Goal: Information Seeking & Learning: Learn about a topic

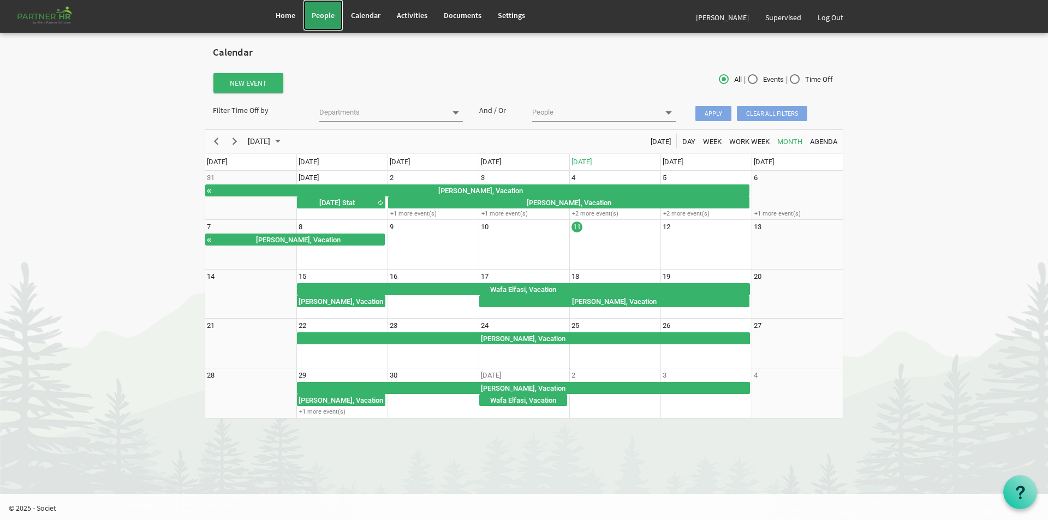
click at [324, 10] on link "People" at bounding box center [322, 15] width 39 height 31
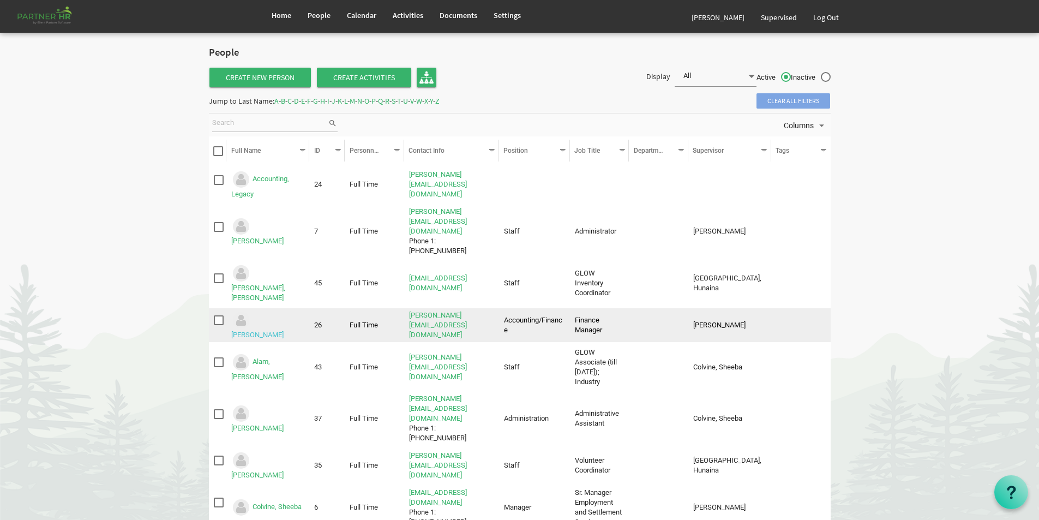
click at [283, 331] on link "Akter, Shelina" at bounding box center [257, 335] width 52 height 8
click at [283, 331] on link "[PERSON_NAME]" at bounding box center [257, 335] width 52 height 8
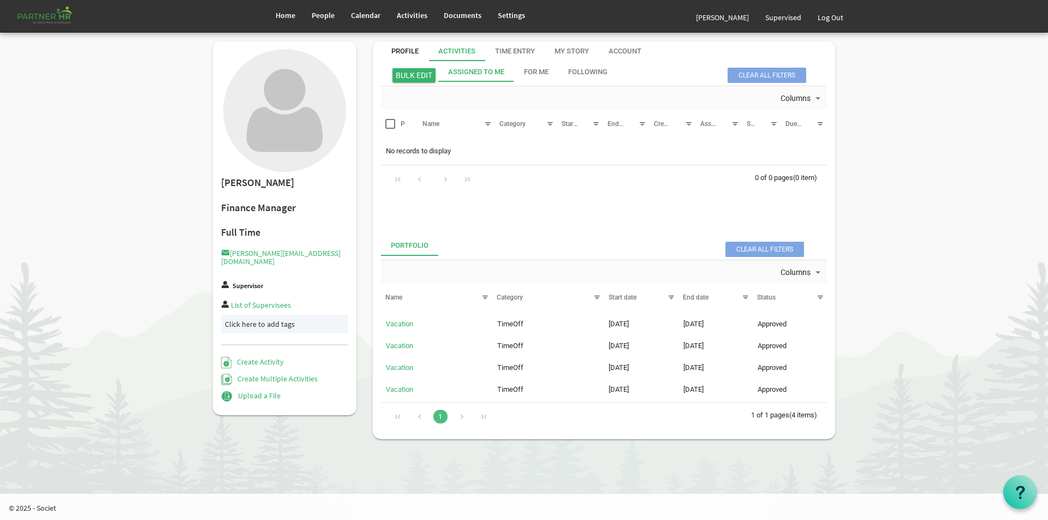
click at [399, 52] on div "Profile" at bounding box center [404, 51] width 27 height 10
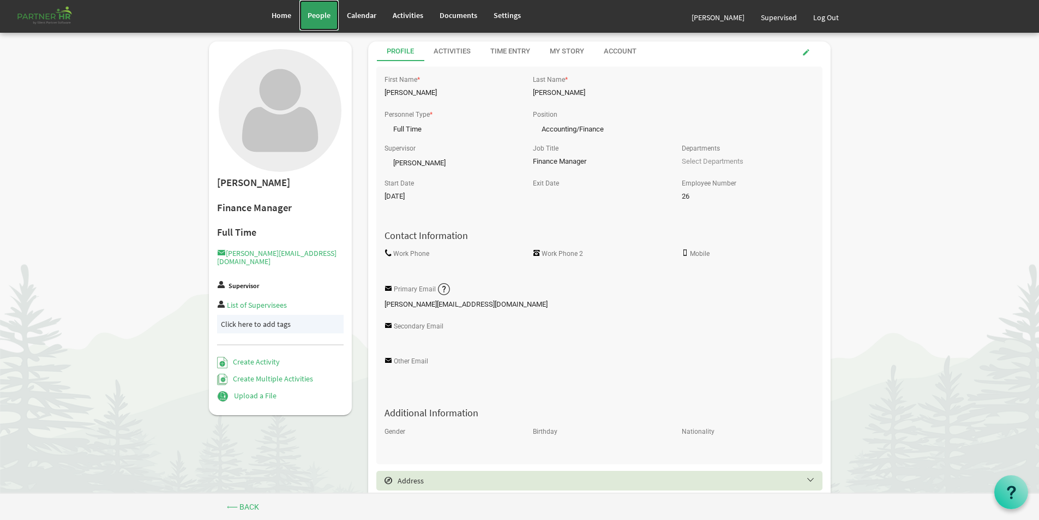
click at [322, 15] on span "People" at bounding box center [319, 15] width 23 height 10
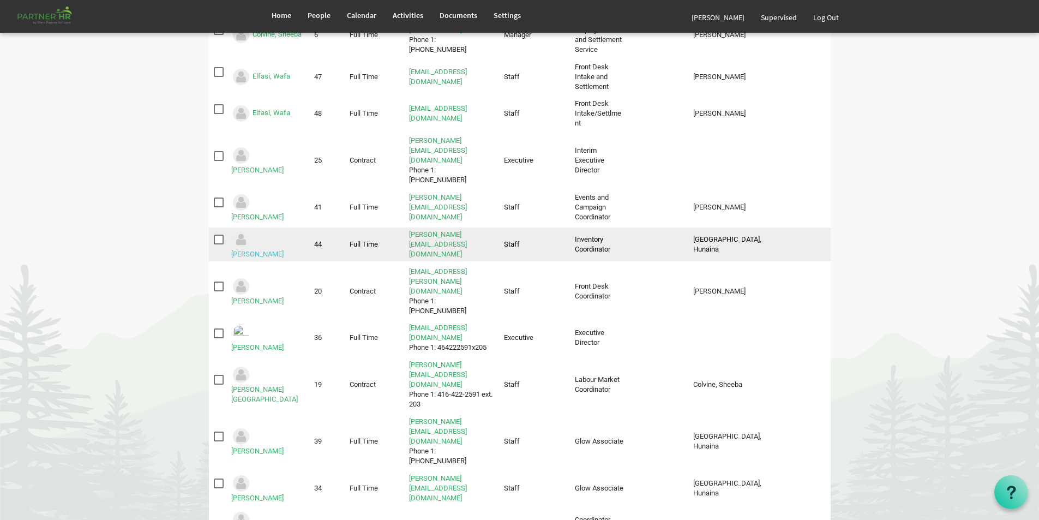
scroll to position [491, 0]
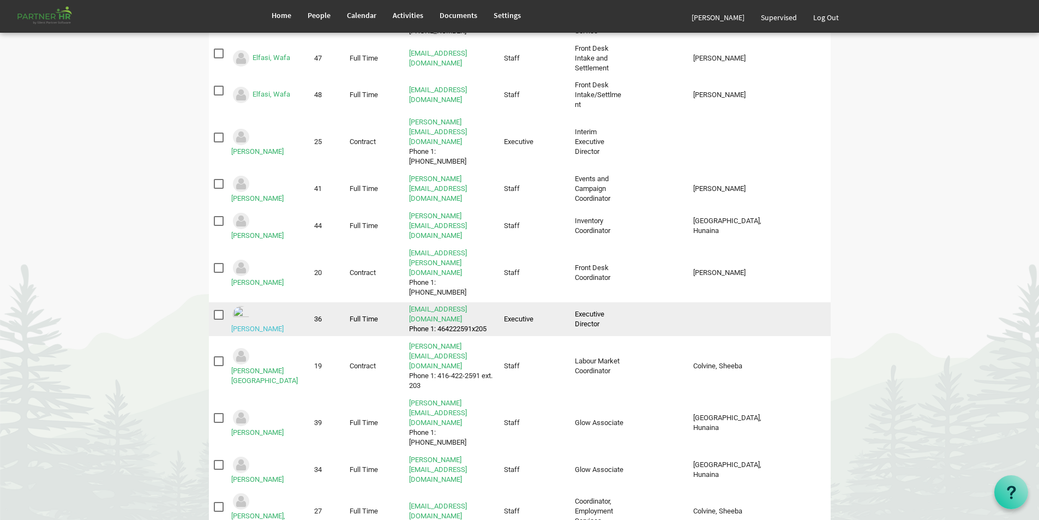
click at [263, 325] on link "[PERSON_NAME]" at bounding box center [257, 329] width 52 height 8
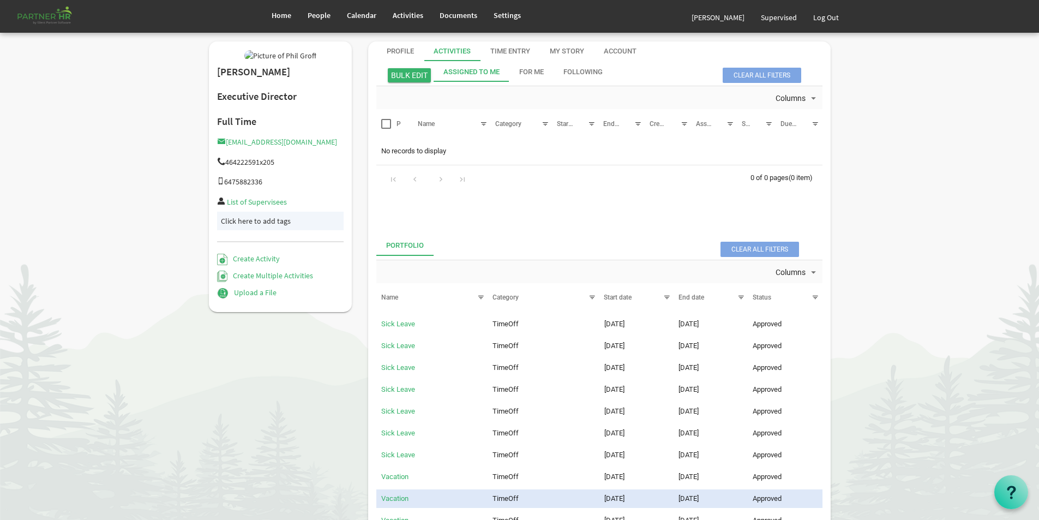
click at [451, 72] on div "Assigned To Me" at bounding box center [472, 72] width 56 height 10
click at [453, 68] on div "Assigned To Me" at bounding box center [472, 72] width 56 height 10
click at [452, 49] on div "Activities" at bounding box center [452, 51] width 37 height 10
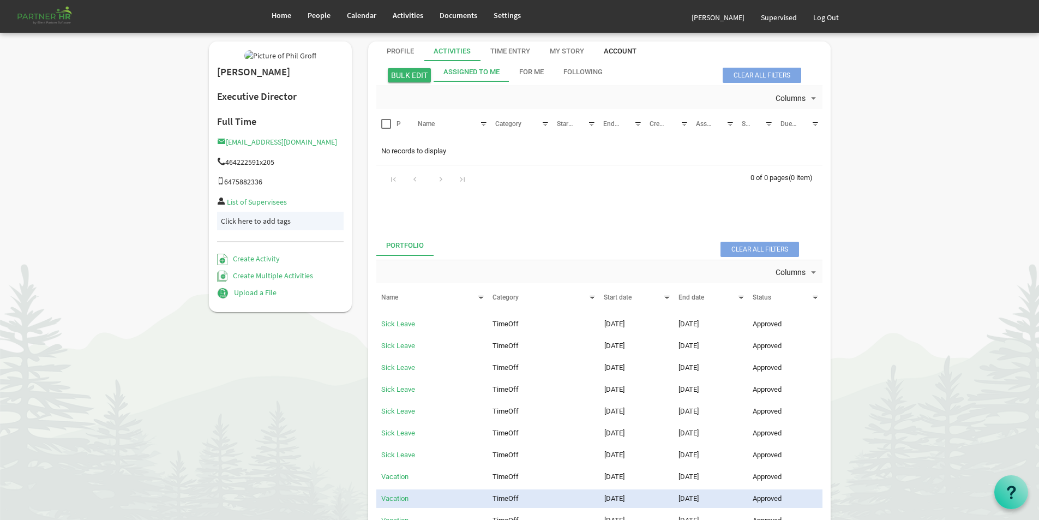
click at [608, 51] on div "Account" at bounding box center [620, 51] width 33 height 10
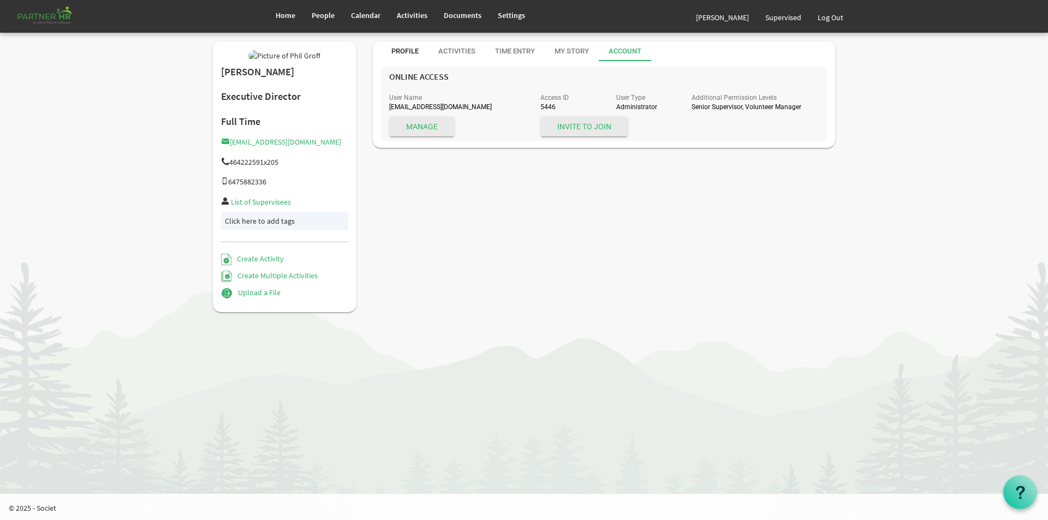
click at [398, 44] on div "Profile" at bounding box center [404, 51] width 27 height 20
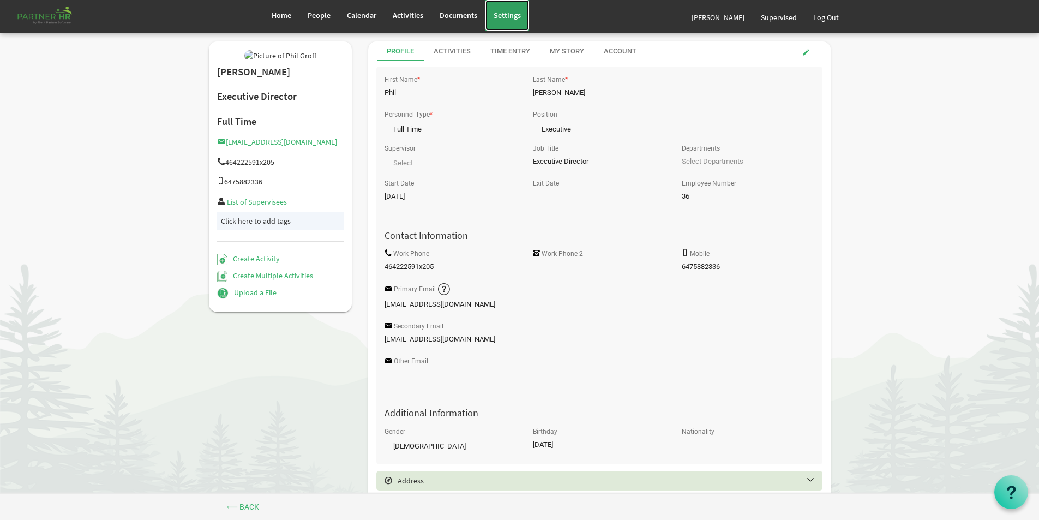
click at [495, 16] on span "Settings" at bounding box center [507, 15] width 27 height 10
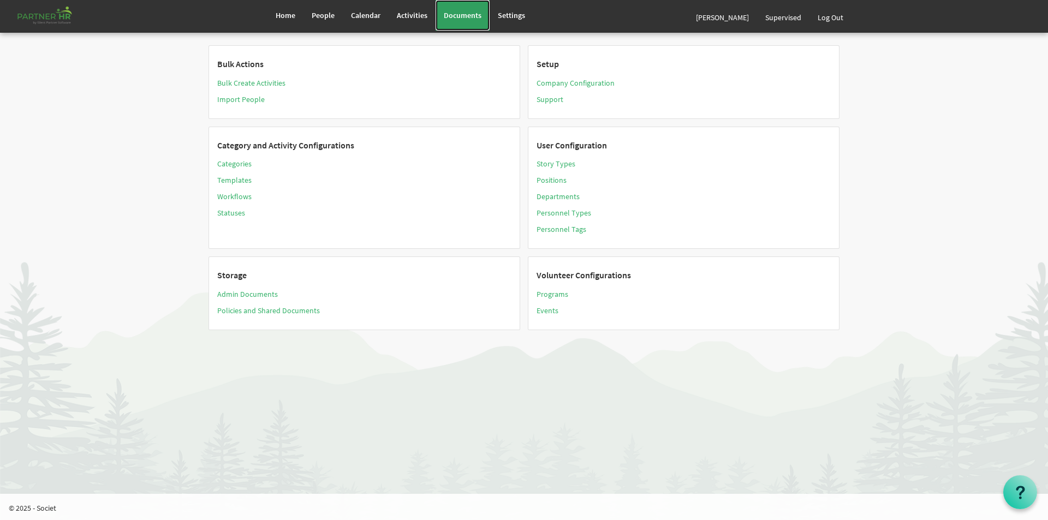
click at [463, 16] on span "Documents" at bounding box center [463, 15] width 38 height 10
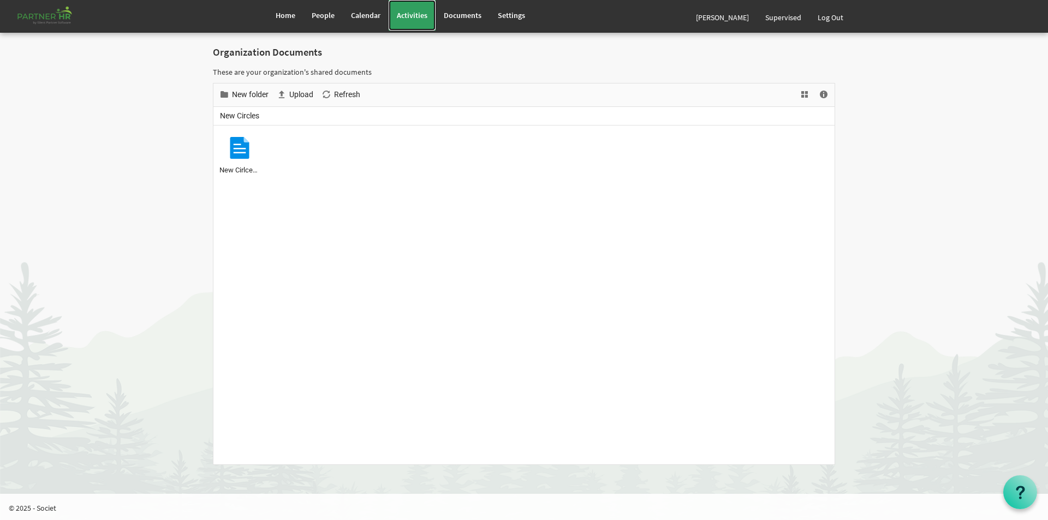
click at [416, 16] on span "Activities" at bounding box center [412, 15] width 31 height 10
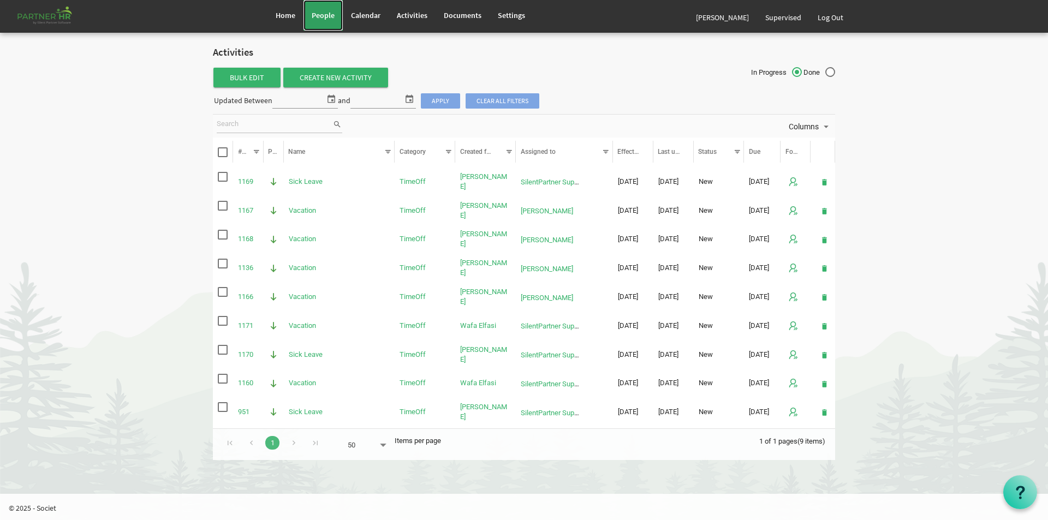
click at [317, 9] on link "People" at bounding box center [322, 15] width 39 height 31
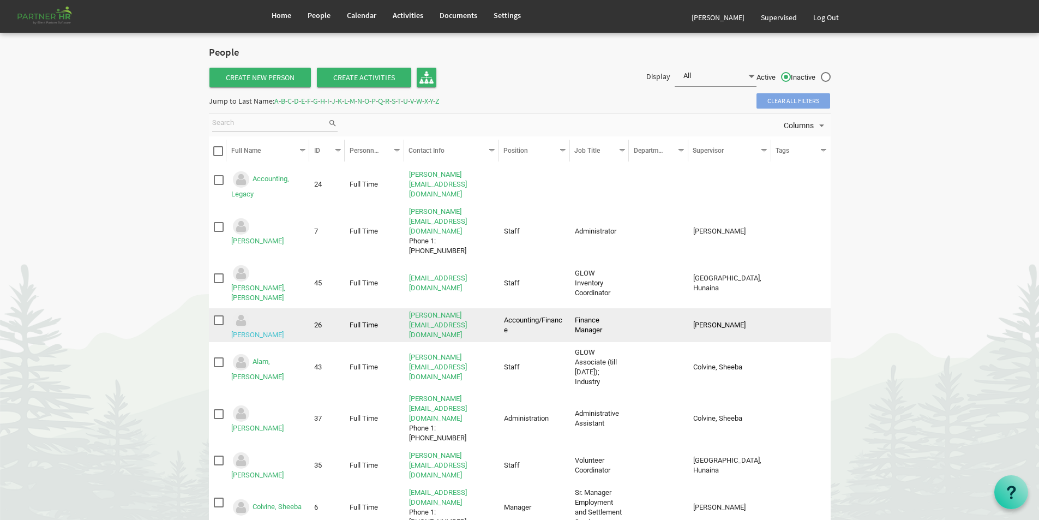
click at [272, 331] on link "Akter, Shelina" at bounding box center [257, 335] width 52 height 8
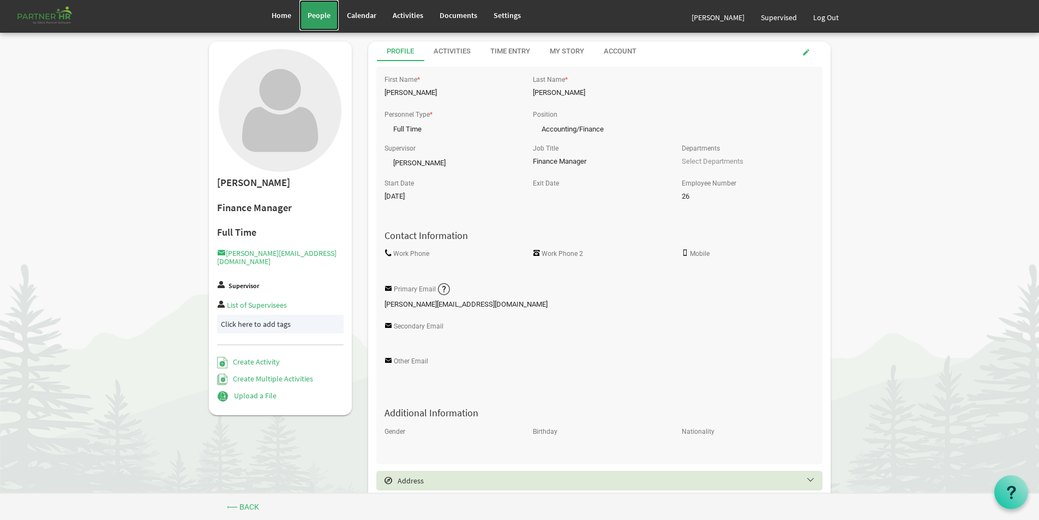
click at [320, 15] on span "People" at bounding box center [319, 15] width 23 height 10
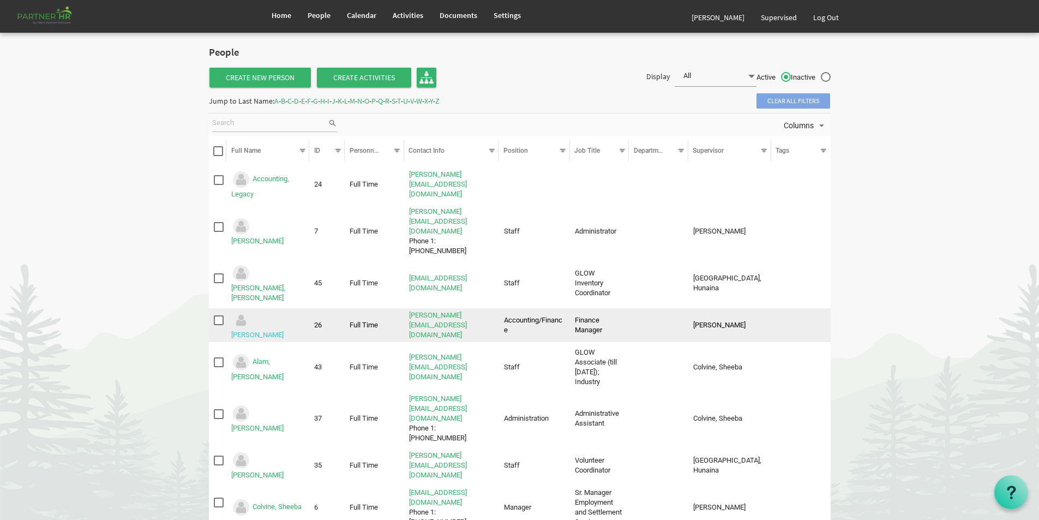
click at [267, 331] on link "Akter, Shelina" at bounding box center [257, 335] width 52 height 8
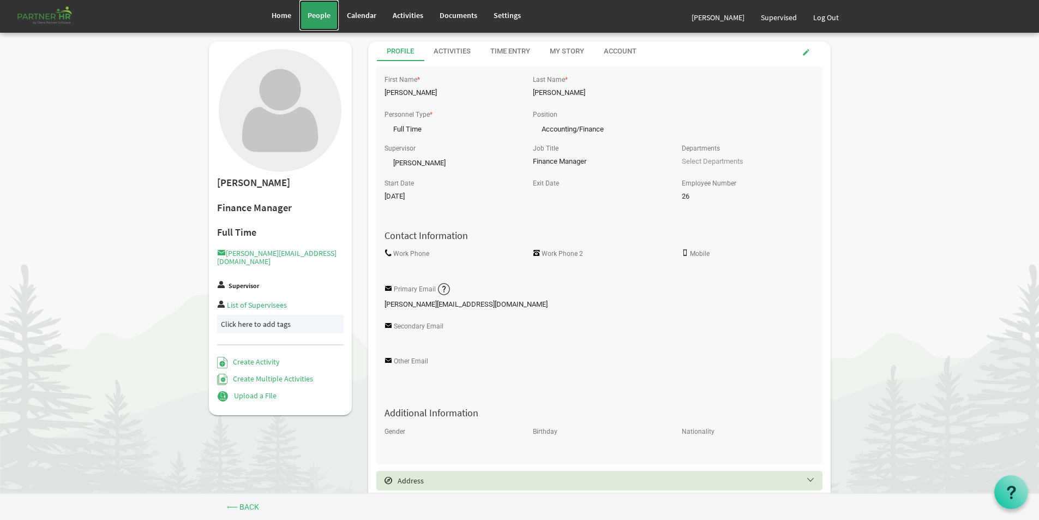
click at [314, 12] on span "People" at bounding box center [319, 15] width 23 height 10
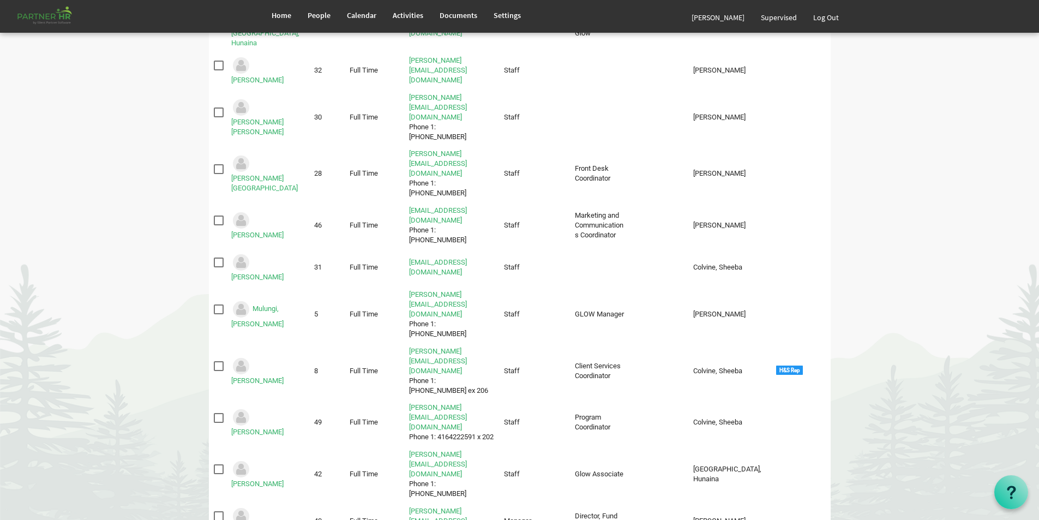
scroll to position [1073, 0]
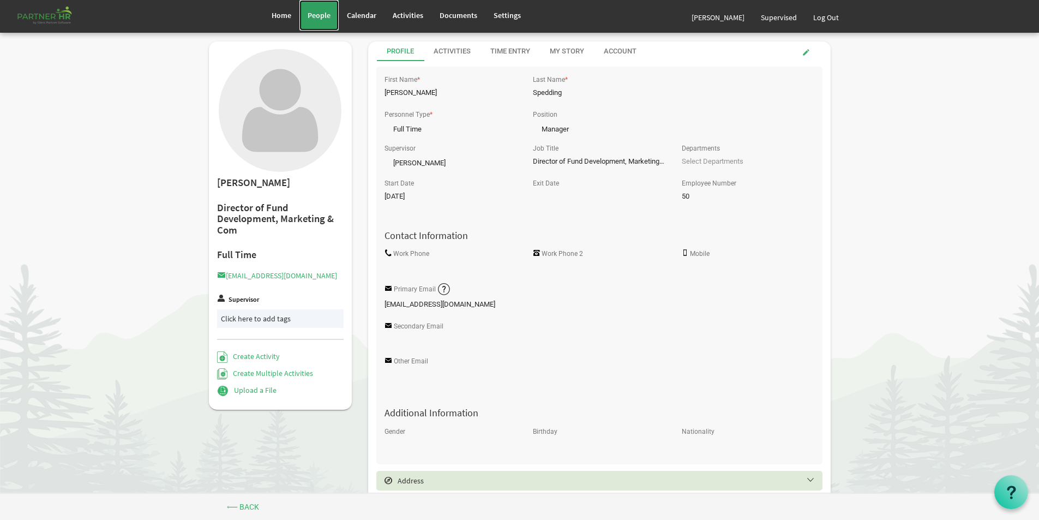
click at [324, 15] on span "People" at bounding box center [319, 15] width 23 height 10
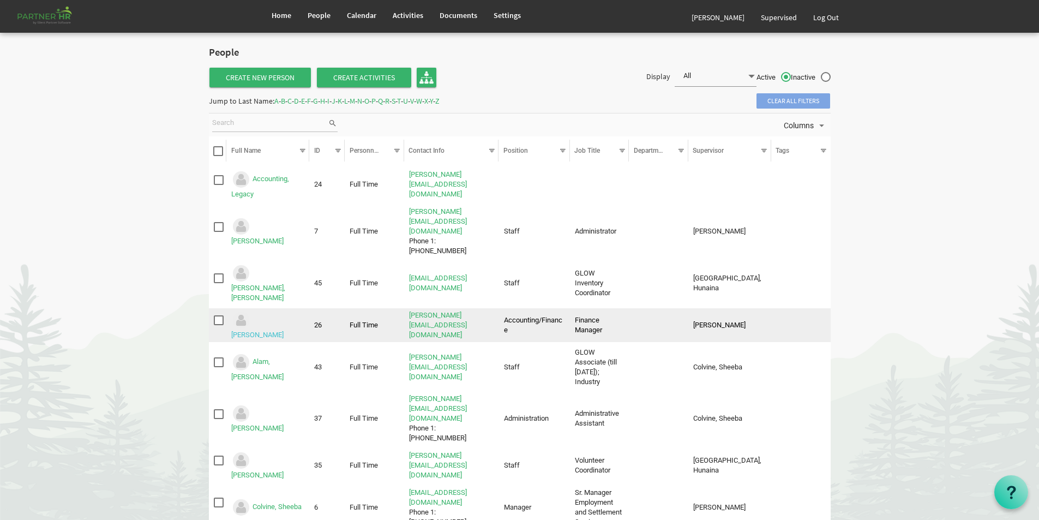
click at [274, 331] on link "Akter, Shelina" at bounding box center [257, 335] width 52 height 8
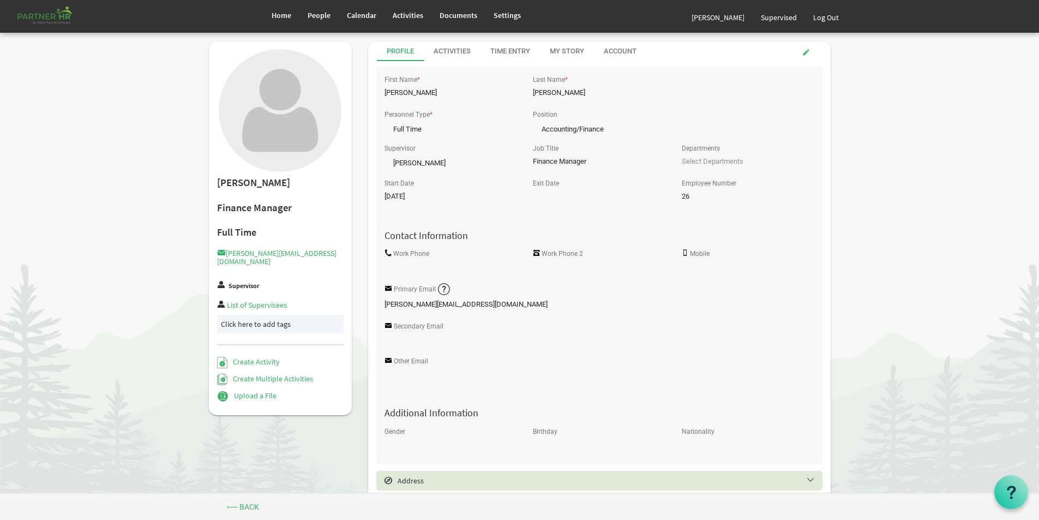
click at [452, 198] on div "Start Date [DATE]" at bounding box center [450, 193] width 148 height 35
drag, startPoint x: 508, startPoint y: 239, endPoint x: 536, endPoint y: 260, distance: 35.0
click at [536, 260] on div "First Name * [PERSON_NAME] Last Name * [PERSON_NAME] Personnel Type * Full Time…" at bounding box center [599, 265] width 446 height 387
click at [142, 298] on body "Home People Calendar" at bounding box center [519, 360] width 1039 height 721
click at [320, 9] on link "People" at bounding box center [319, 15] width 39 height 31
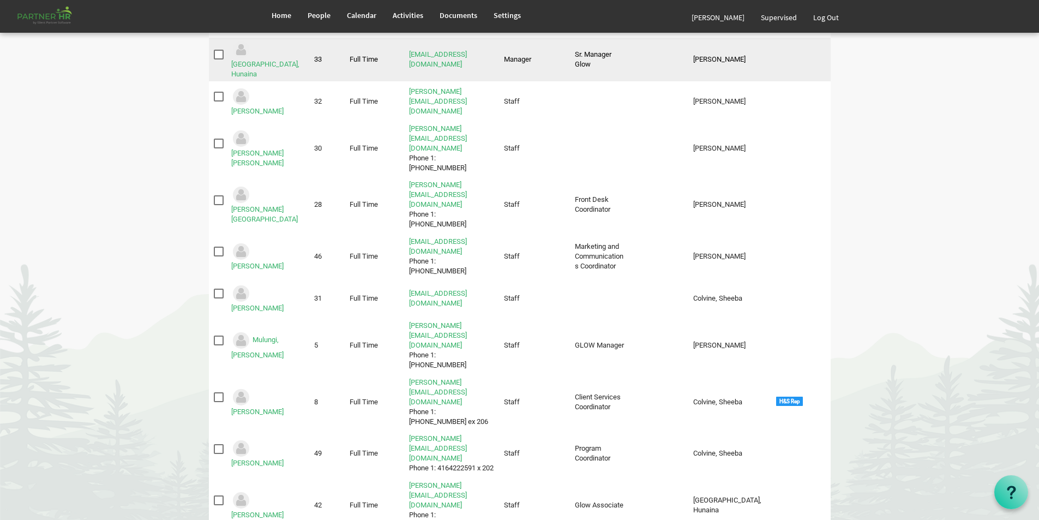
scroll to position [1073, 0]
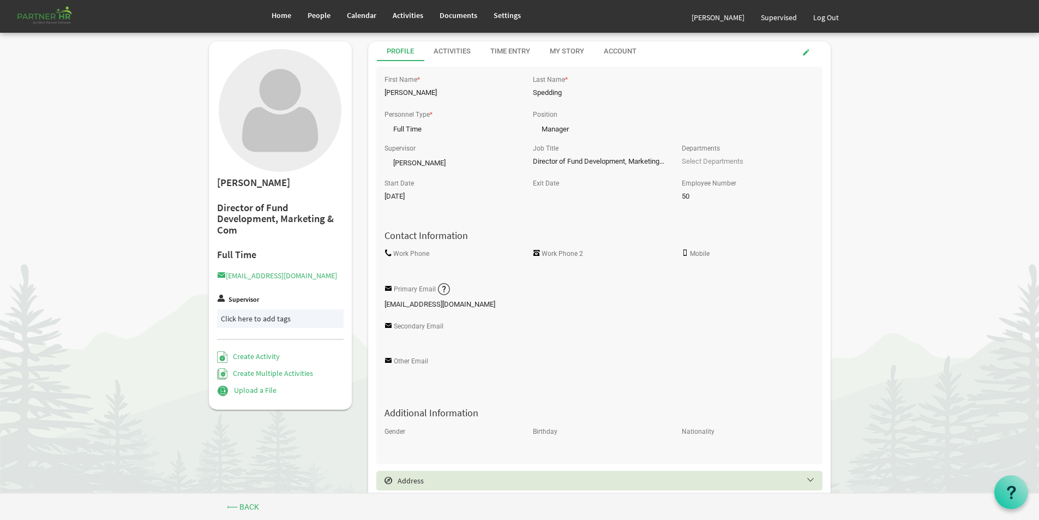
click at [141, 445] on body "Home People Calendar" at bounding box center [519, 360] width 1039 height 721
click at [312, 10] on span "People" at bounding box center [319, 15] width 23 height 10
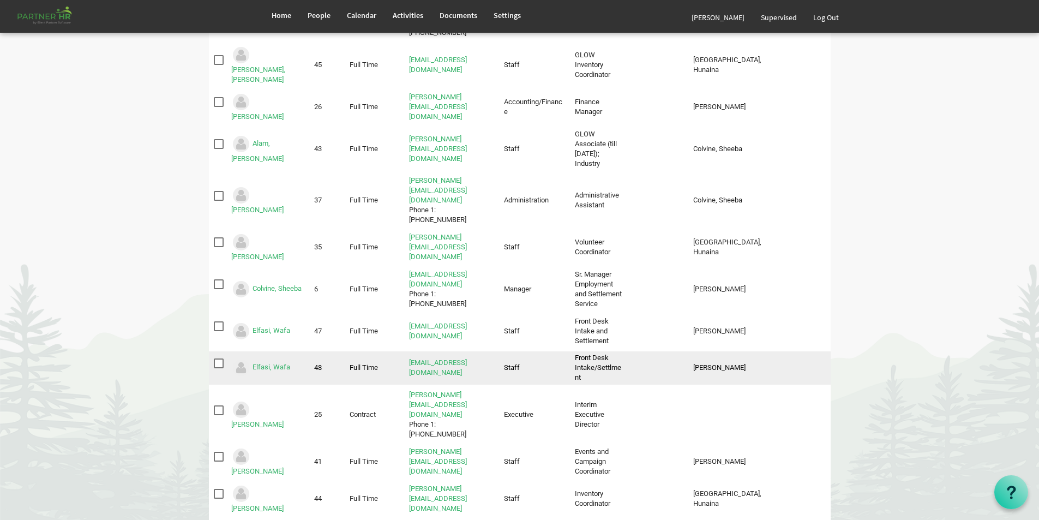
scroll to position [164, 0]
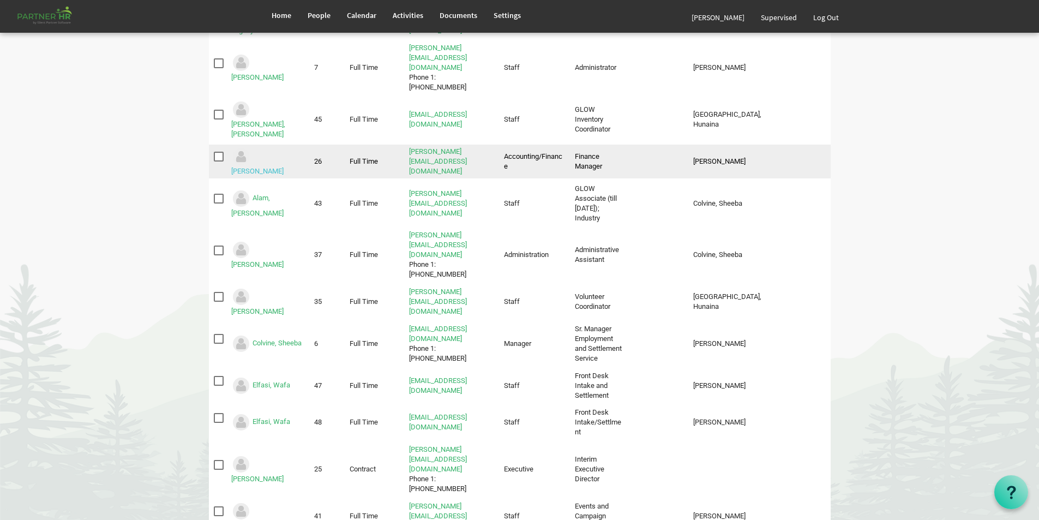
click at [282, 167] on link "[PERSON_NAME]" at bounding box center [257, 171] width 52 height 8
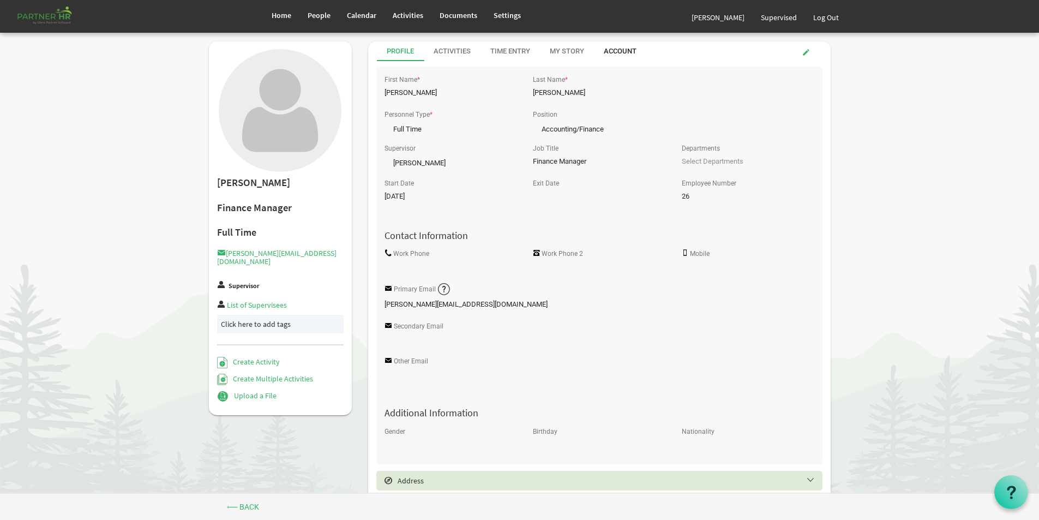
click at [623, 51] on div "Account" at bounding box center [620, 51] width 33 height 10
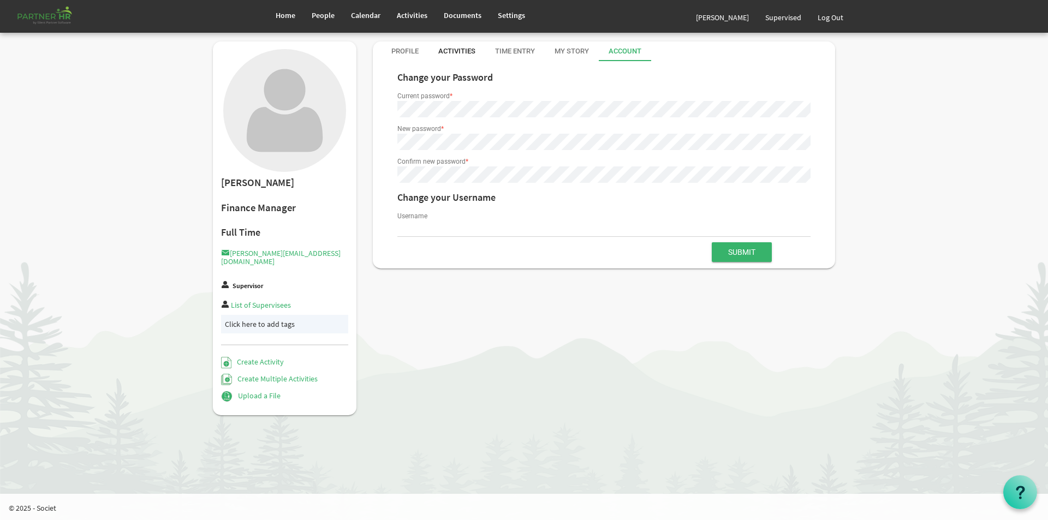
click at [450, 47] on div "Activities" at bounding box center [456, 51] width 37 height 10
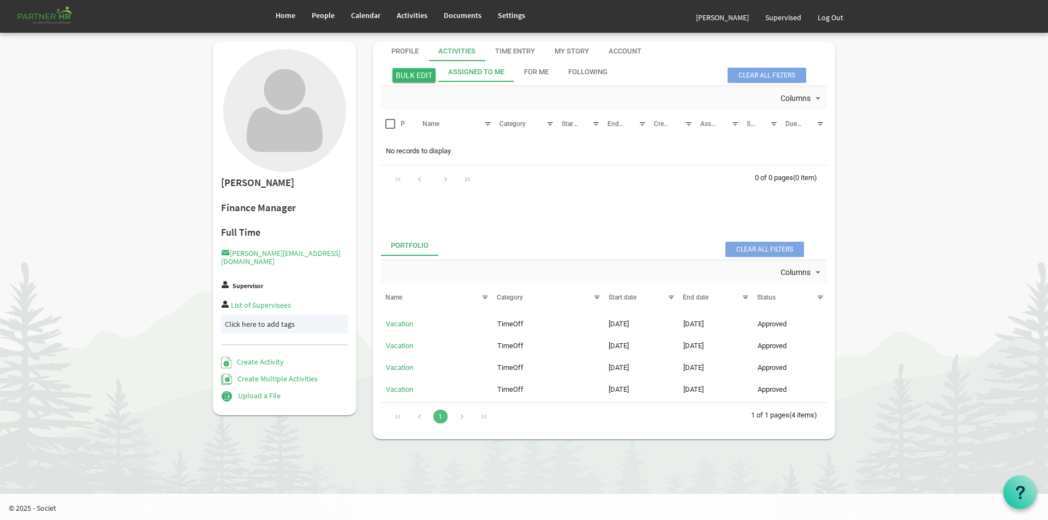
click at [460, 68] on div "Assigned To Me" at bounding box center [476, 72] width 56 height 10
click at [615, 50] on div "Account" at bounding box center [624, 51] width 33 height 10
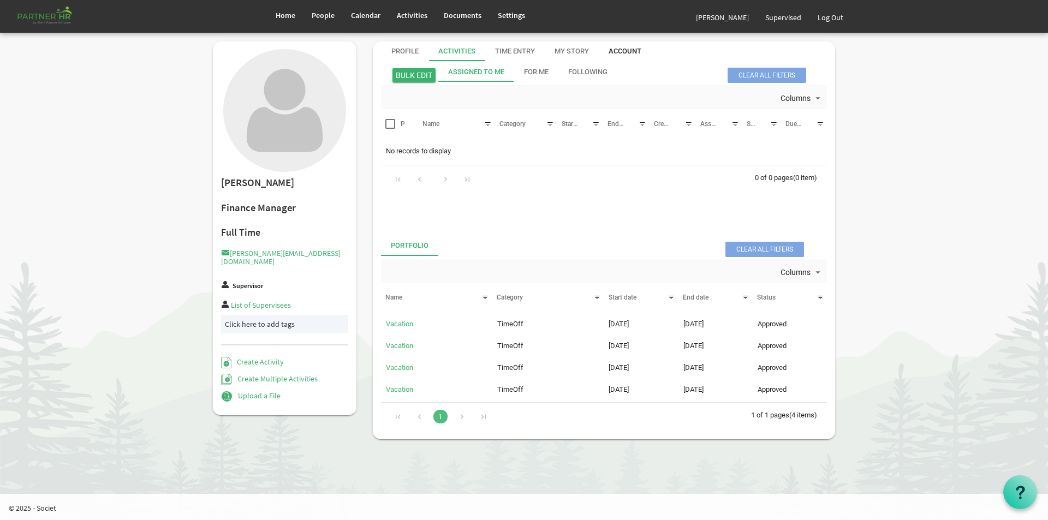
click at [615, 50] on div "Account" at bounding box center [624, 51] width 33 height 10
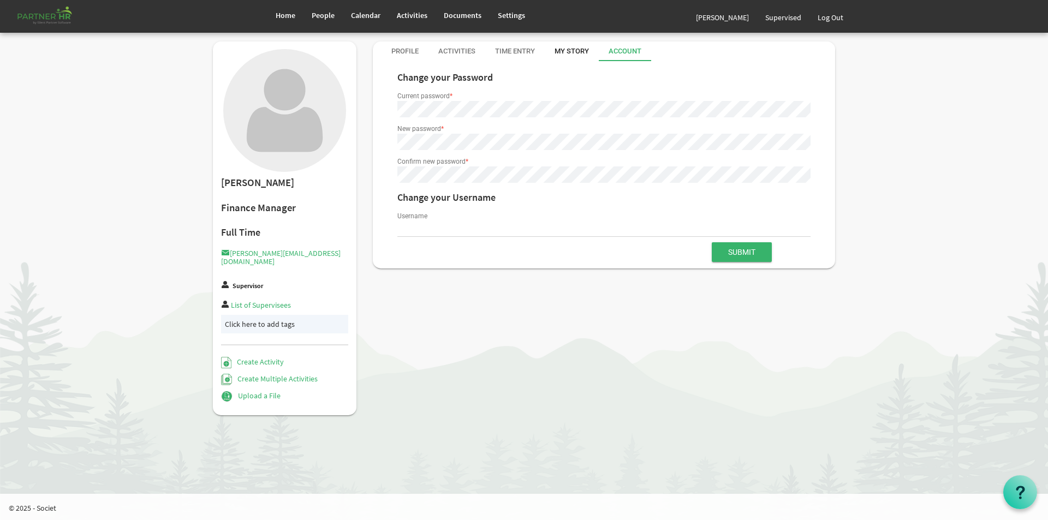
click at [575, 50] on div "My Story" at bounding box center [571, 51] width 34 height 10
click at [0, 0] on div at bounding box center [0, 0] width 0 height 0
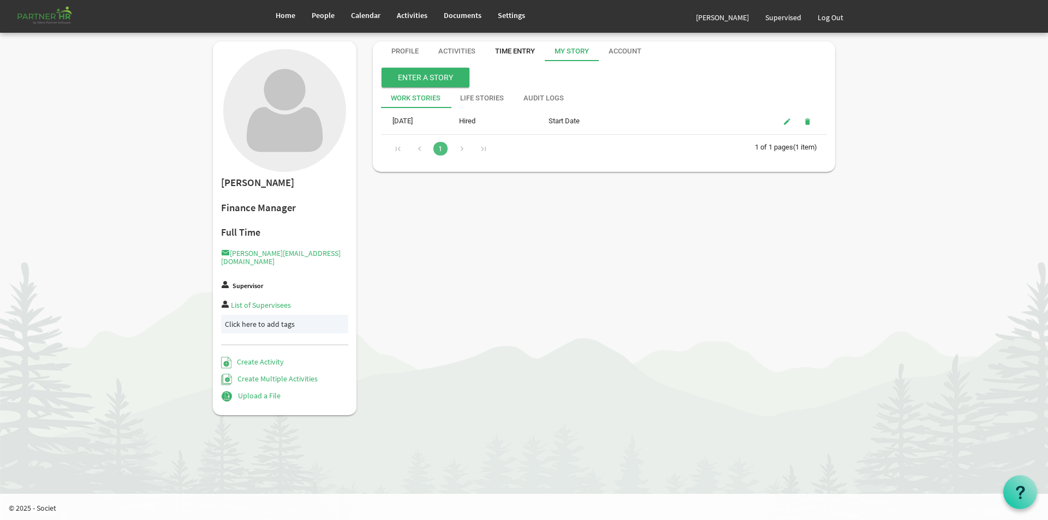
click at [519, 48] on div "Time Entry" at bounding box center [515, 51] width 40 height 10
click at [0, 0] on div at bounding box center [0, 0] width 0 height 0
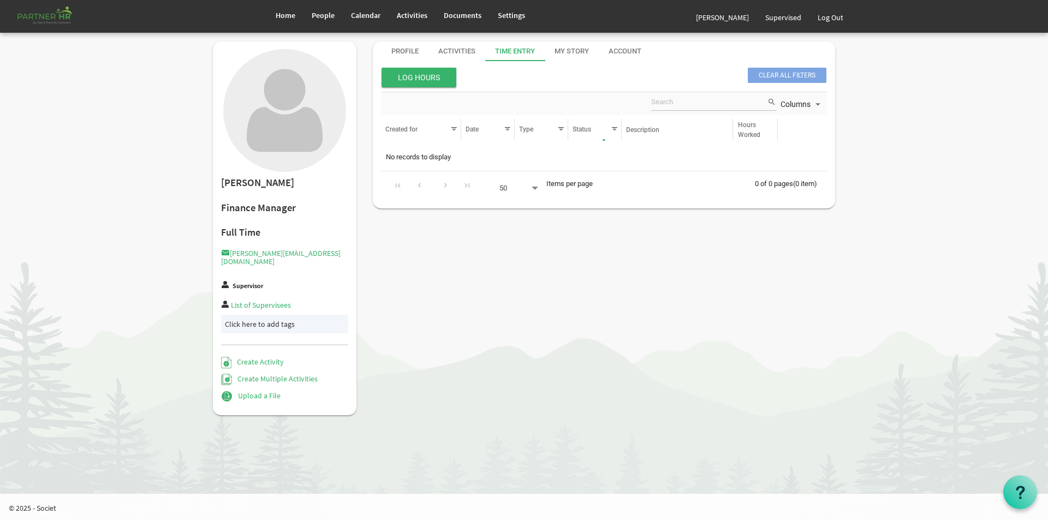
click at [519, 48] on div "Time Entry" at bounding box center [515, 51] width 40 height 10
click at [774, 16] on span "Supervised" at bounding box center [783, 18] width 36 height 10
click at [325, 14] on span "People" at bounding box center [323, 15] width 23 height 10
click at [569, 75] on div "Log Hours Clear all filters" at bounding box center [604, 78] width 463 height 22
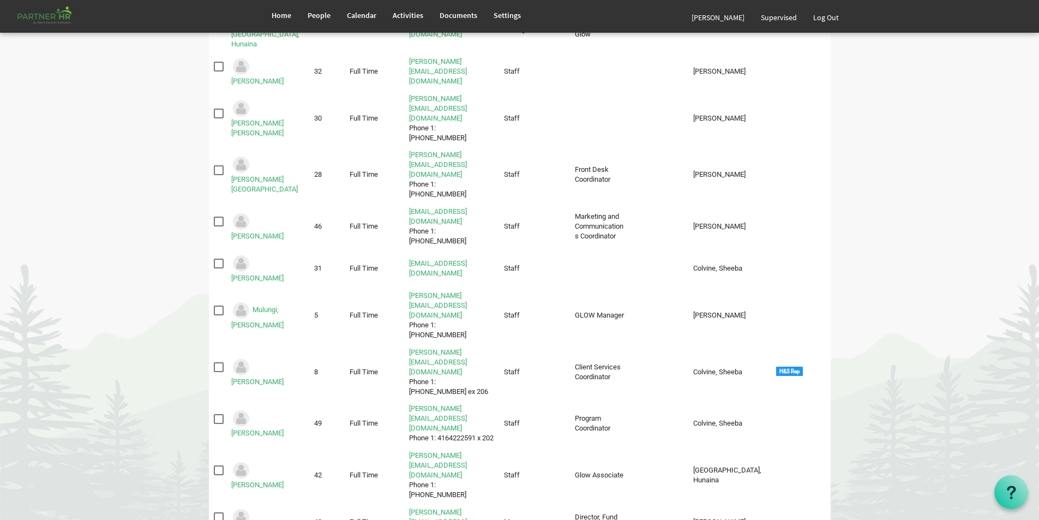
scroll to position [1073, 0]
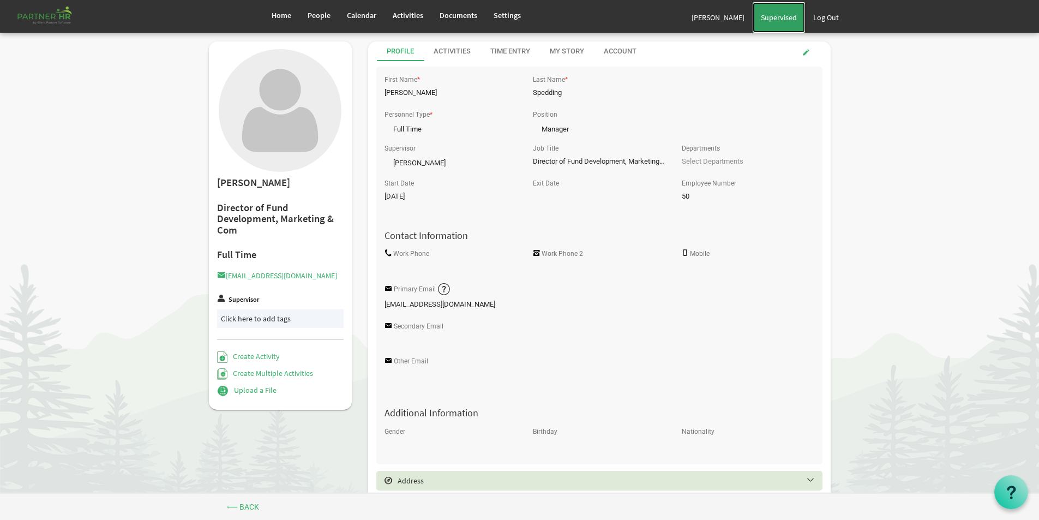
click at [776, 14] on span "Supervised" at bounding box center [779, 18] width 36 height 10
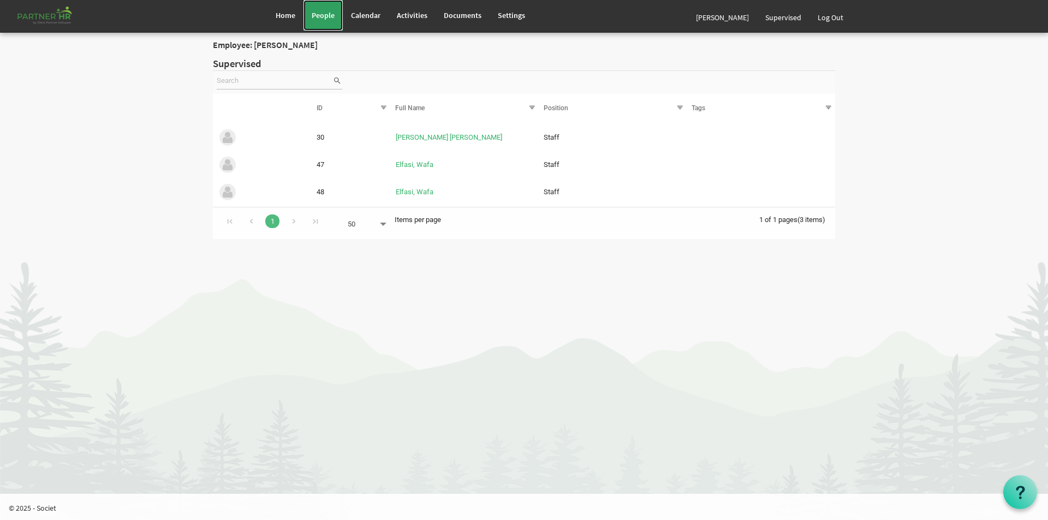
click at [319, 14] on span "People" at bounding box center [323, 15] width 23 height 10
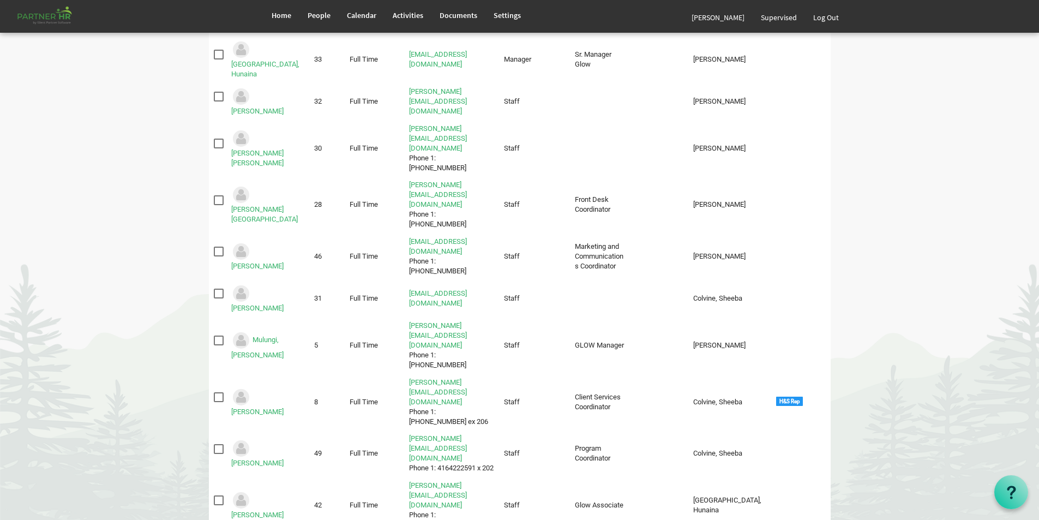
scroll to position [1073, 0]
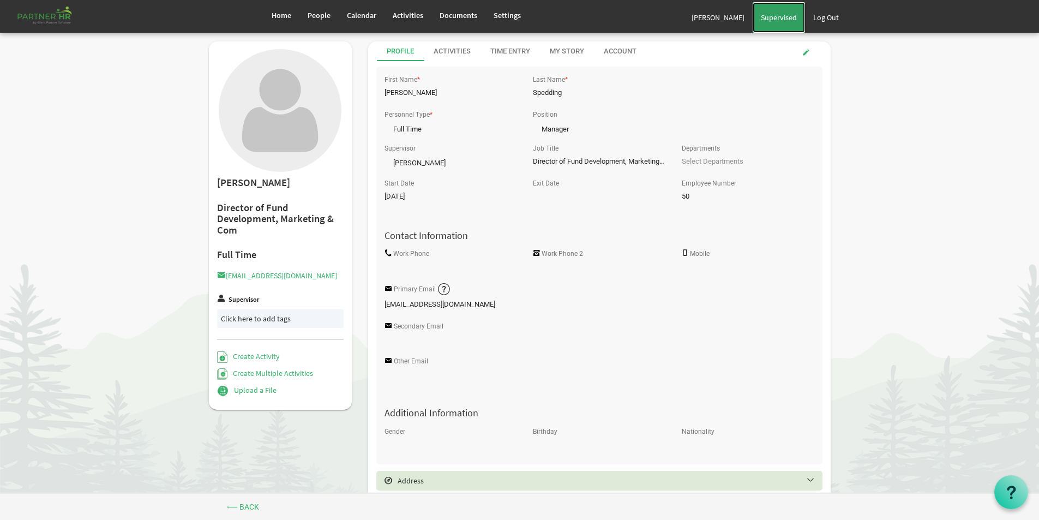
click at [768, 14] on span "Supervised" at bounding box center [779, 18] width 36 height 10
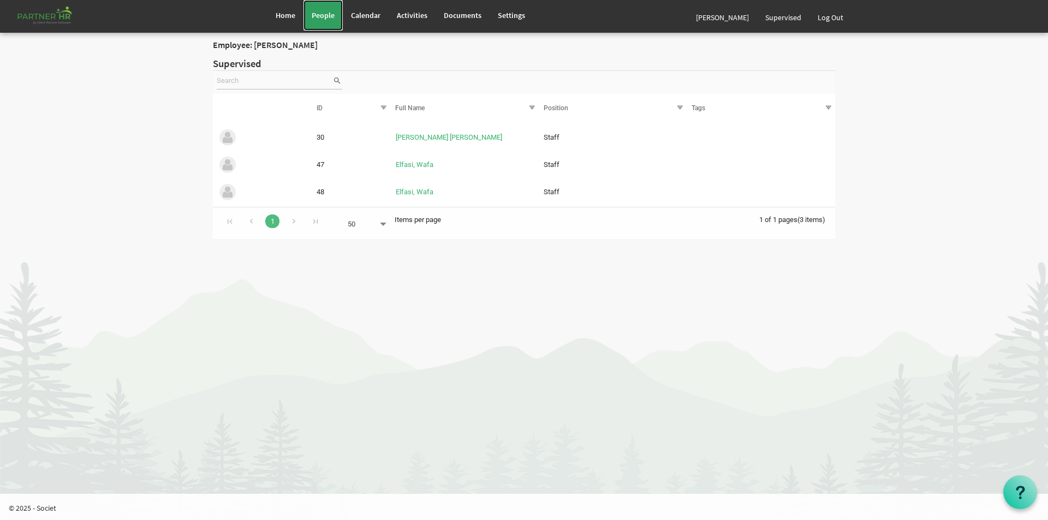
click at [312, 13] on span "People" at bounding box center [323, 15] width 23 height 10
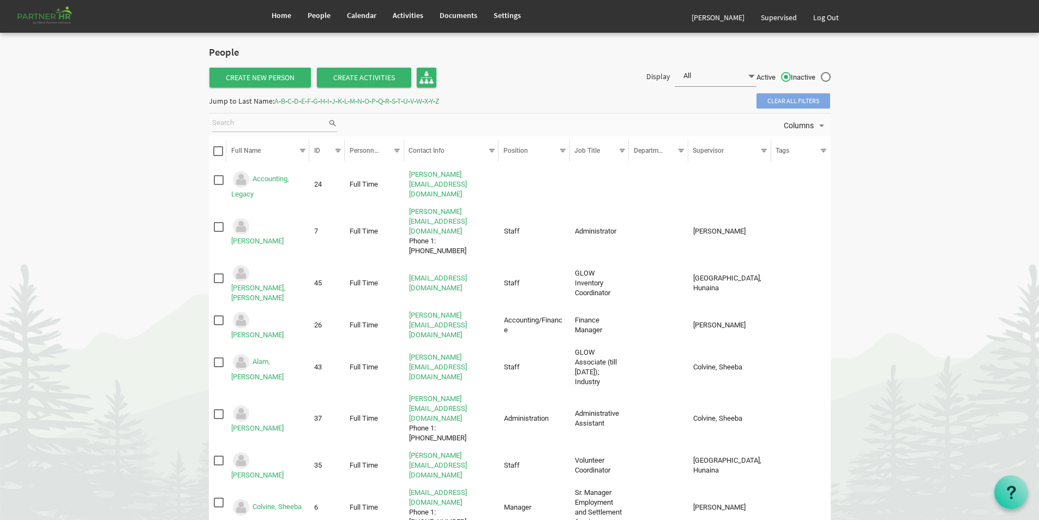
click at [396, 100] on span "S" at bounding box center [394, 101] width 4 height 10
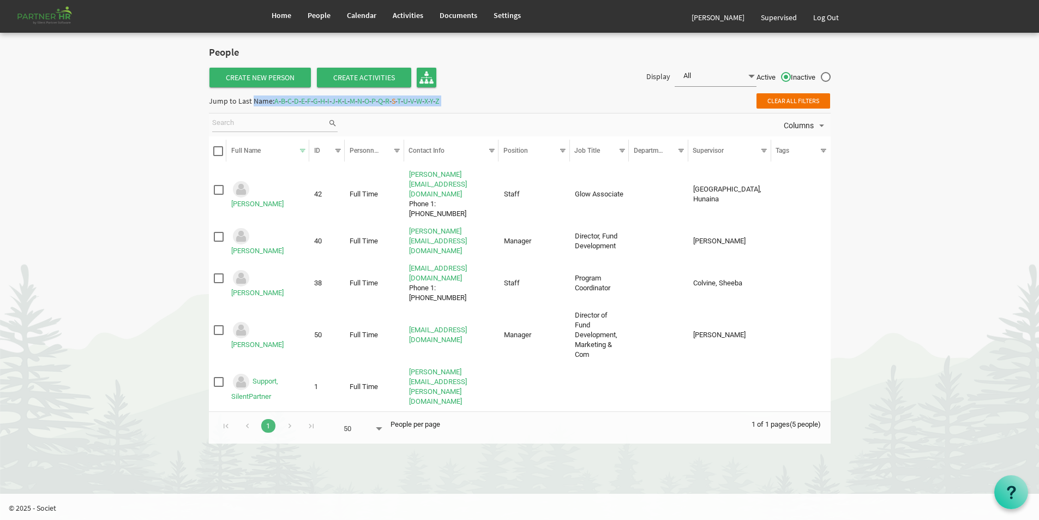
click at [440, 100] on div "Jump to Last Name: A - B - C - D - E - F - G - H - I - J - K - L - M - N - O - …" at bounding box center [324, 100] width 231 height 17
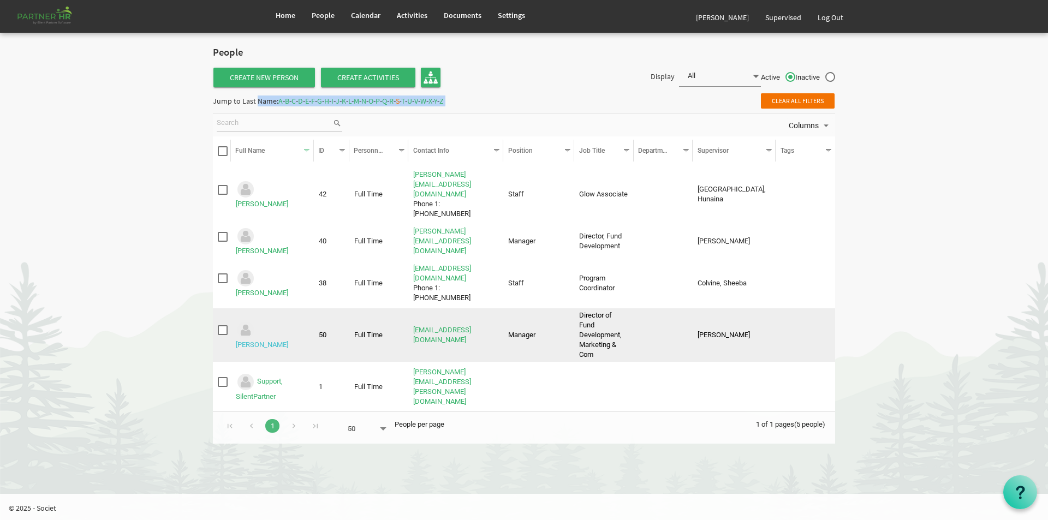
click at [283, 340] on link "[PERSON_NAME]" at bounding box center [262, 344] width 52 height 8
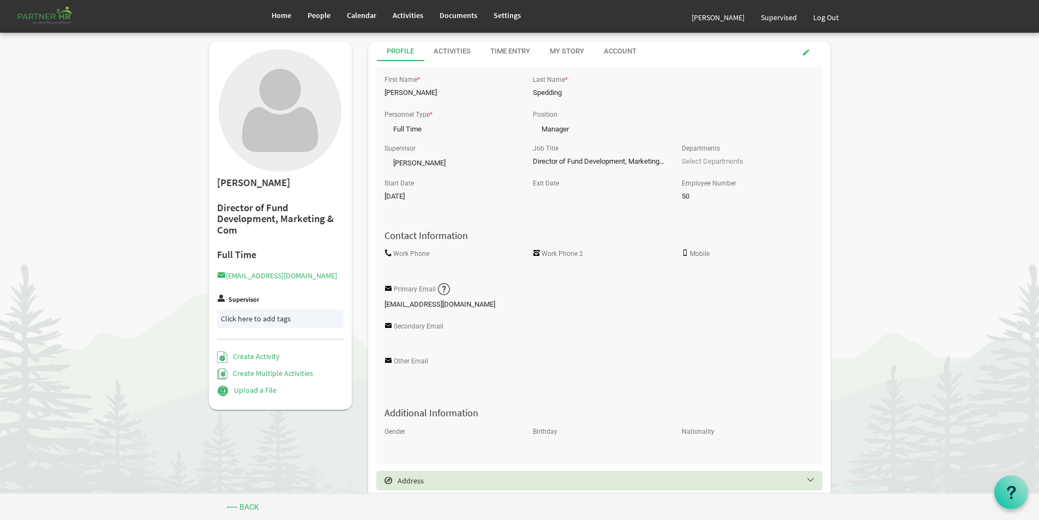
click at [256, 313] on div "Click here to add tags" at bounding box center [280, 318] width 119 height 11
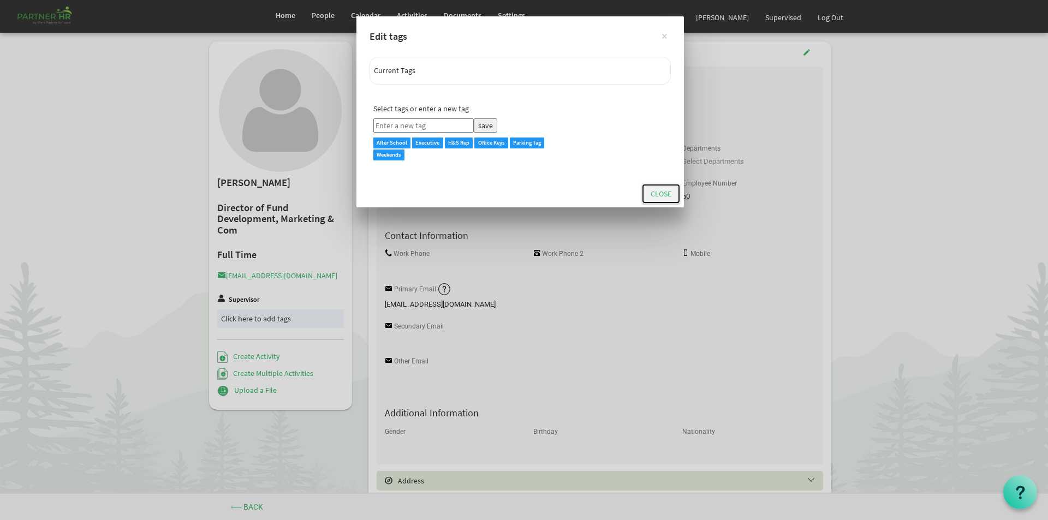
click at [650, 195] on button "Close" at bounding box center [661, 194] width 38 height 20
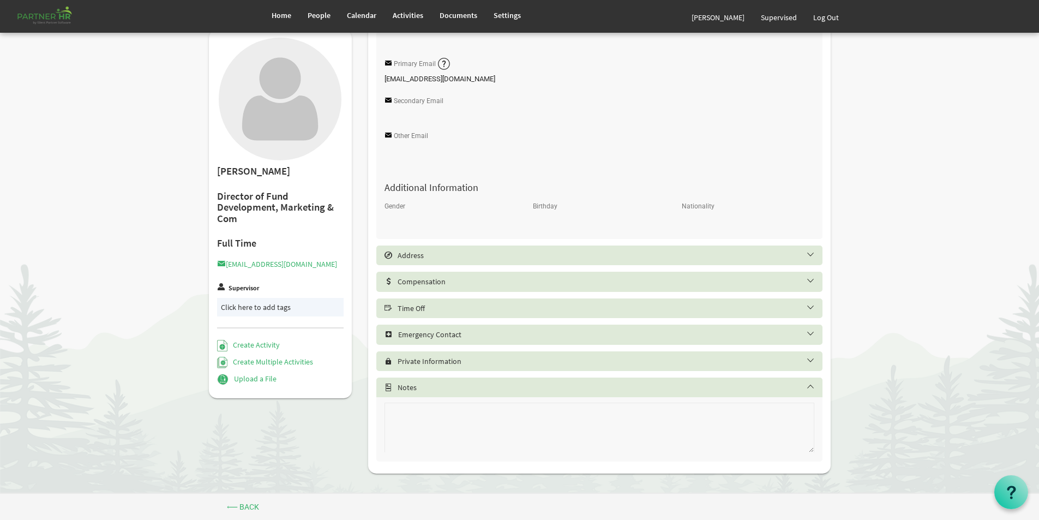
scroll to position [227, 0]
click at [809, 277] on h5 "Compensation" at bounding box center [608, 280] width 446 height 9
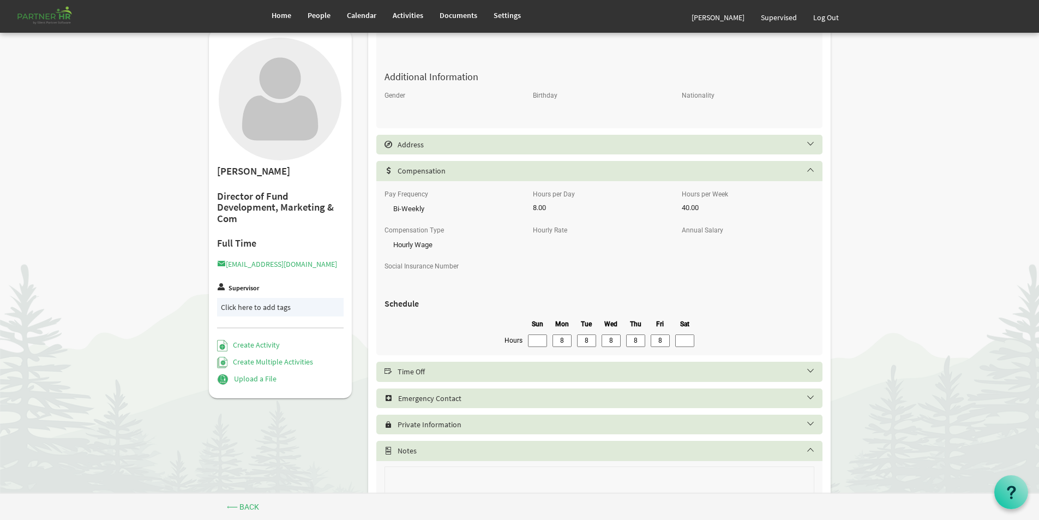
scroll to position [391, 0]
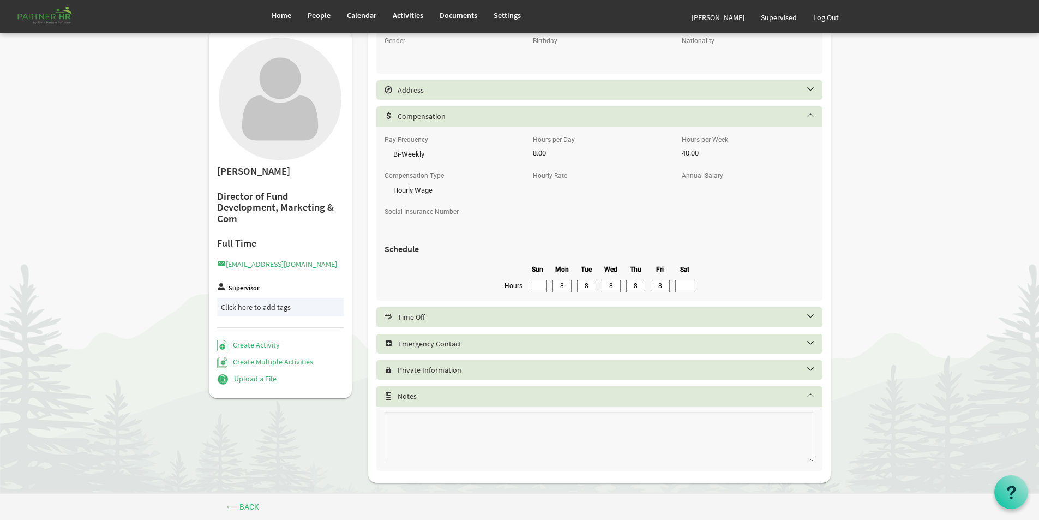
click at [810, 343] on h5 "Emergency Contact" at bounding box center [608, 343] width 446 height 9
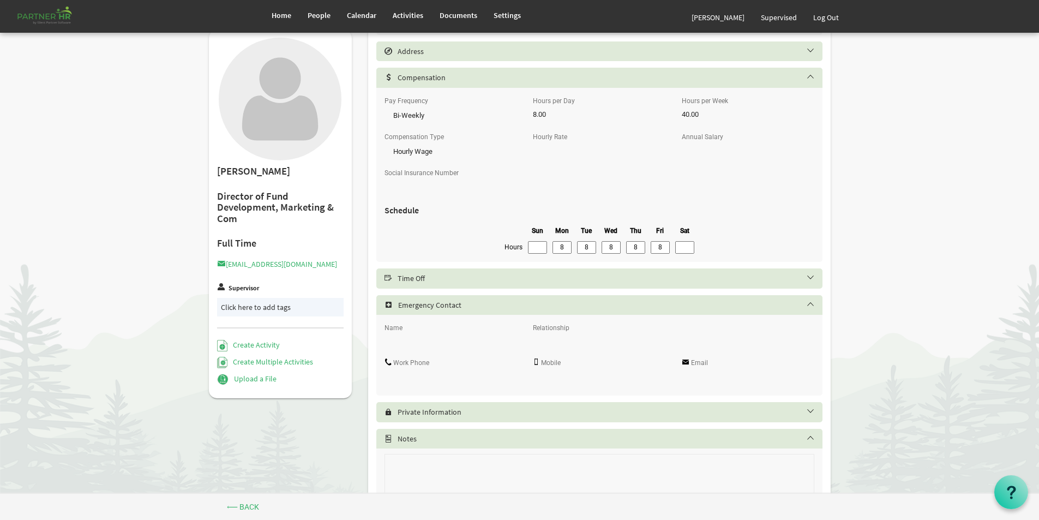
scroll to position [445, 0]
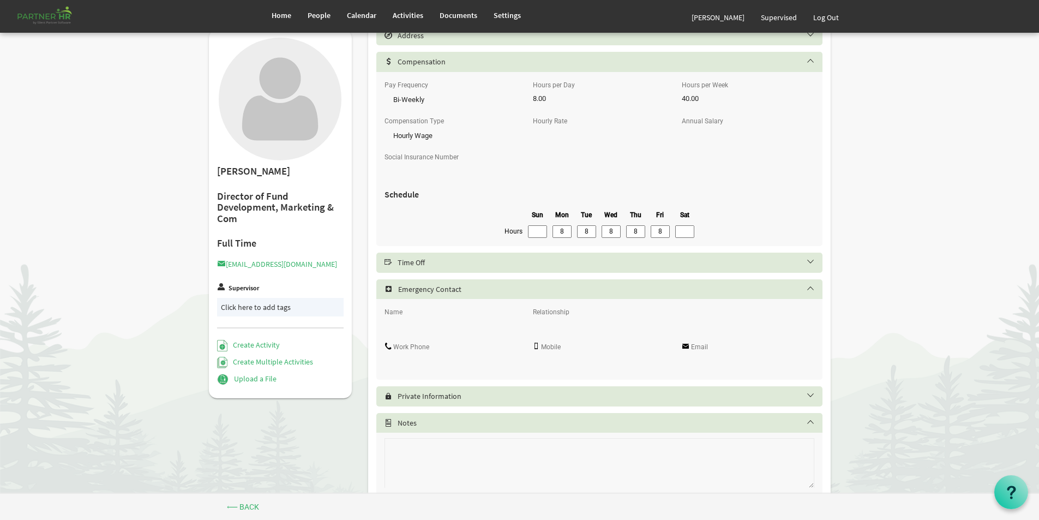
click at [806, 393] on h5 "Private Information" at bounding box center [608, 396] width 446 height 9
click at [807, 393] on h5 "Private Information" at bounding box center [608, 396] width 446 height 9
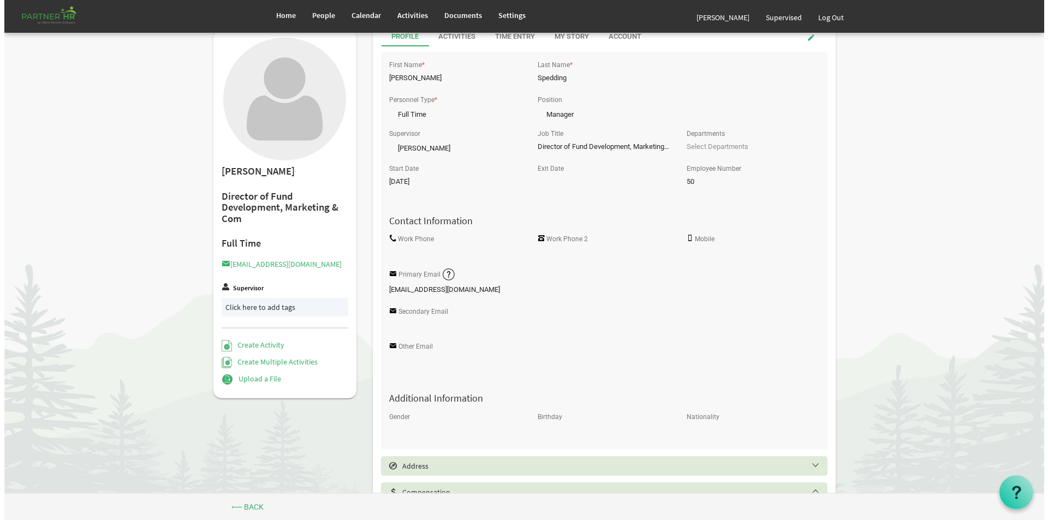
scroll to position [0, 0]
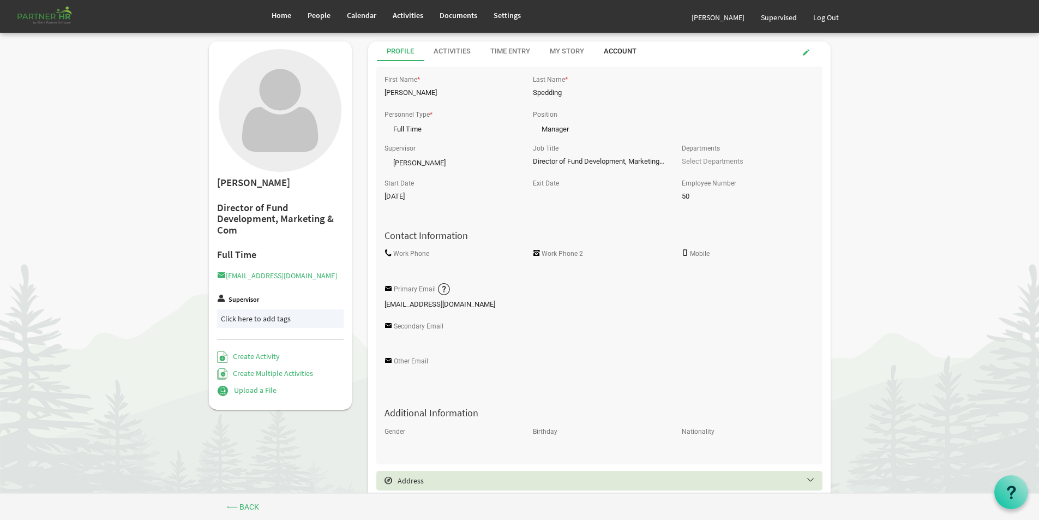
click at [631, 52] on div "Account" at bounding box center [620, 51] width 33 height 10
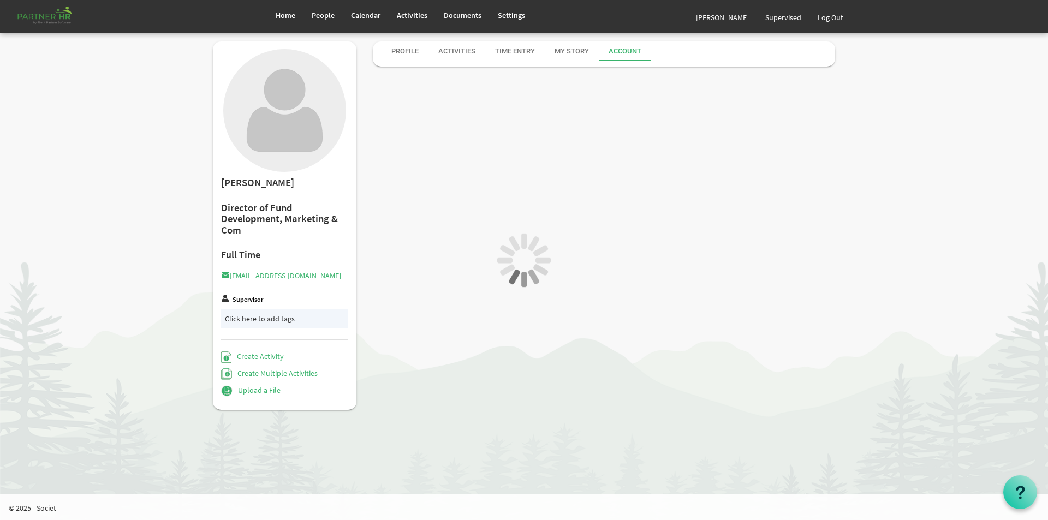
click at [631, 52] on div at bounding box center [524, 260] width 1048 height 520
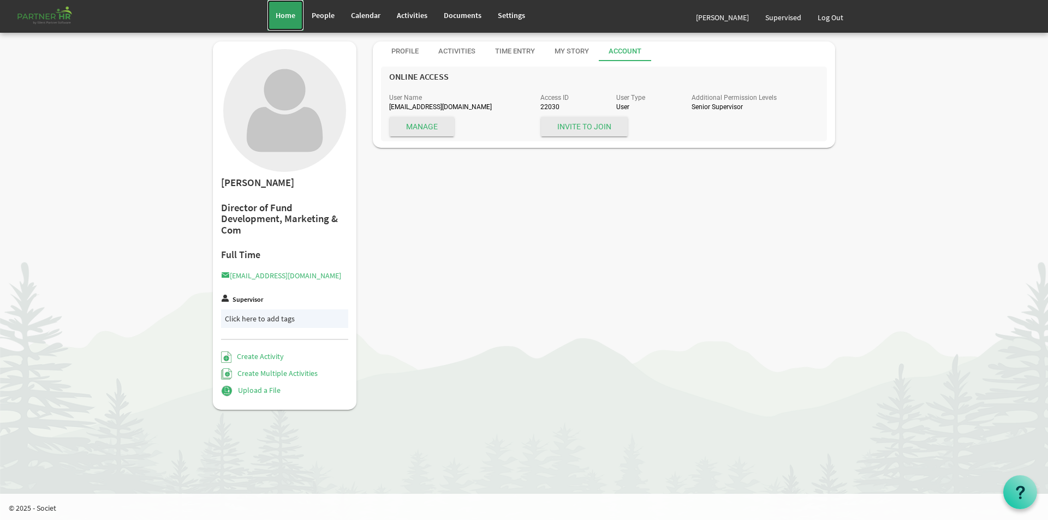
click at [280, 16] on span "Home" at bounding box center [286, 15] width 20 height 10
